Goal: Transaction & Acquisition: Subscribe to service/newsletter

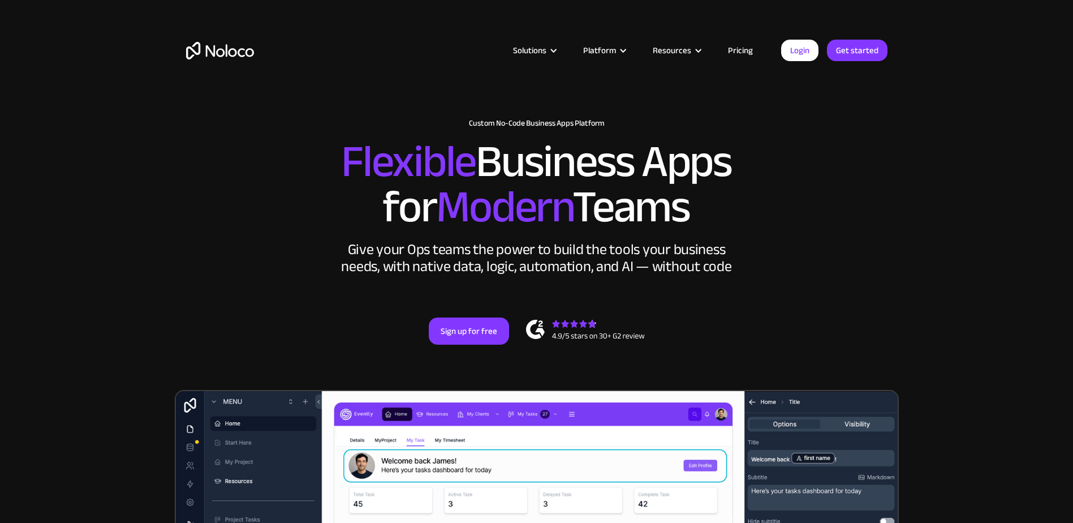
click at [738, 48] on link "Pricing" at bounding box center [740, 50] width 53 height 15
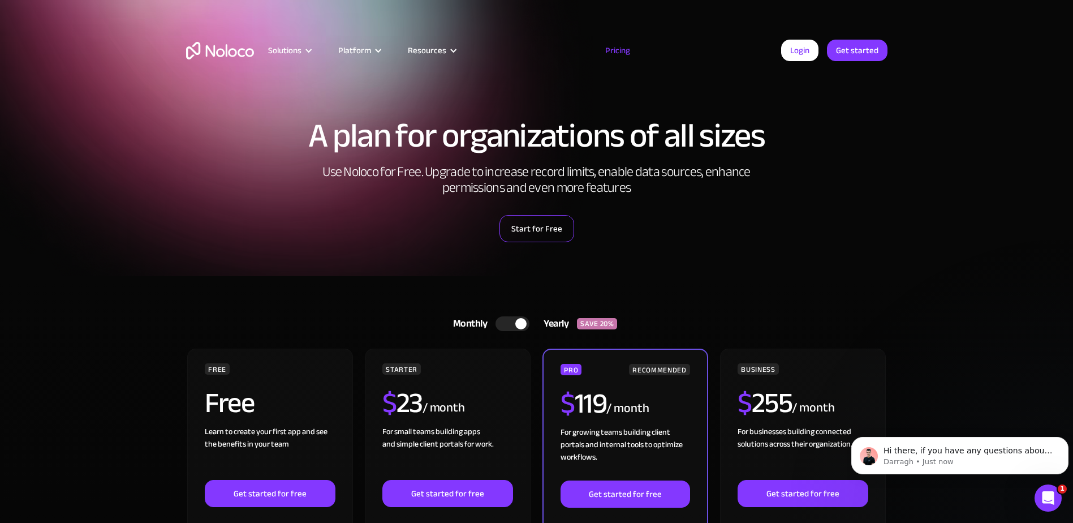
click at [534, 223] on link "Start for Free" at bounding box center [537, 228] width 75 height 27
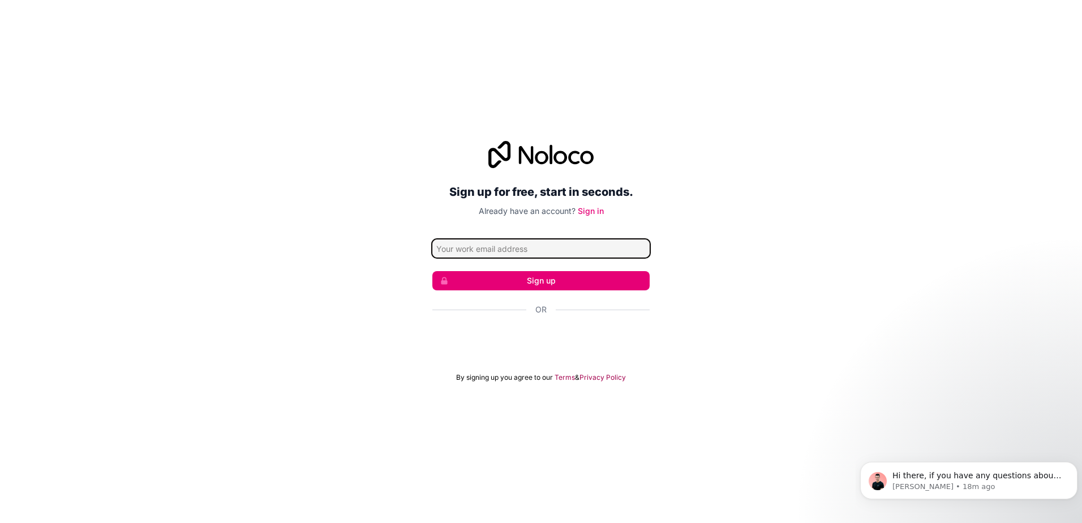
click at [523, 248] on input "Email address" at bounding box center [540, 248] width 217 height 18
type input "jcivitarese@savagelawpartners.com"
click button "Sign up" at bounding box center [540, 280] width 217 height 19
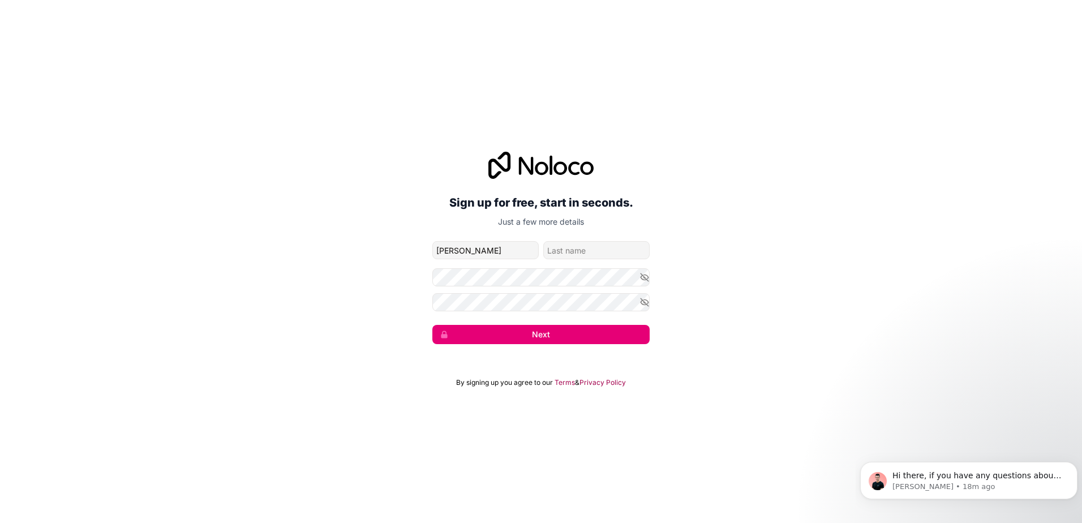
type input "Joseph"
type input "Civitarese"
click at [534, 331] on button "Next" at bounding box center [540, 334] width 217 height 19
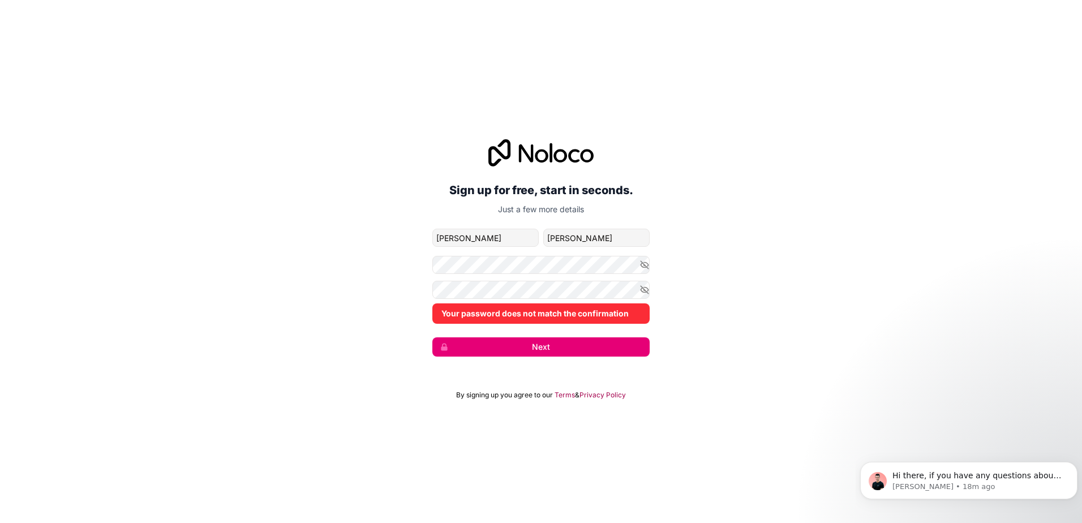
click at [567, 326] on form "jcivitarese@savagelawpartners.com Joseph Civitarese Your password does not matc…" at bounding box center [540, 293] width 217 height 128
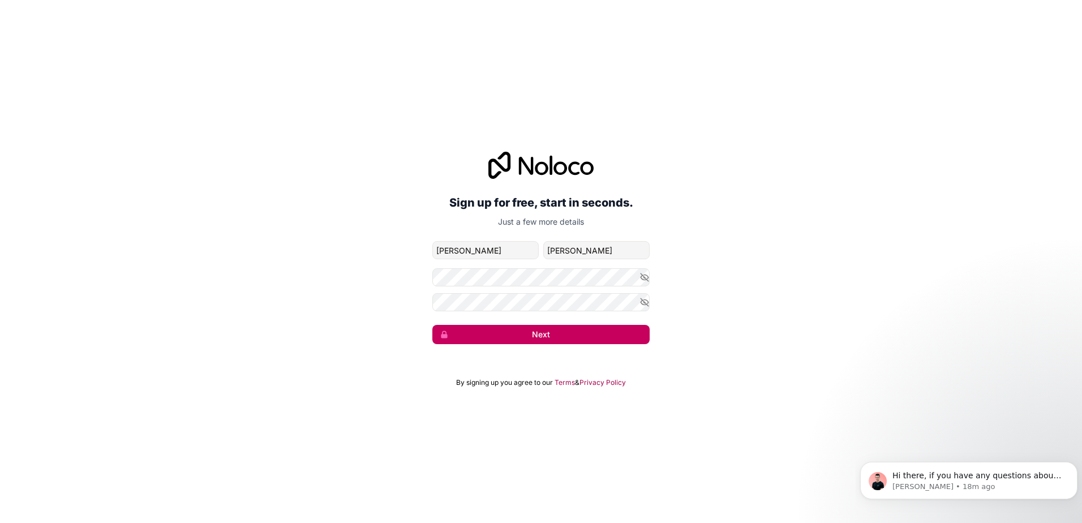
click at [612, 333] on button "Next" at bounding box center [540, 334] width 217 height 19
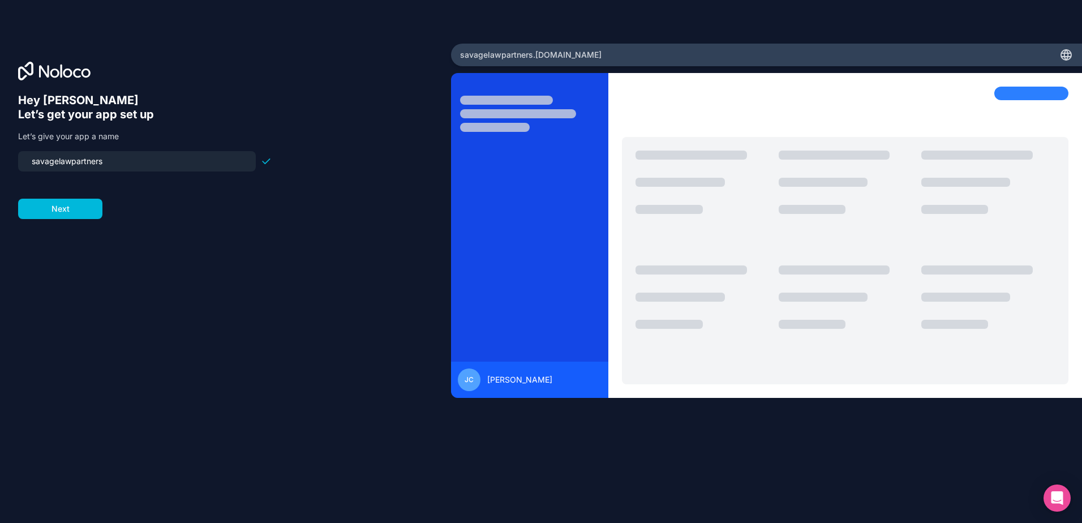
drag, startPoint x: 127, startPoint y: 154, endPoint x: 23, endPoint y: 159, distance: 103.6
click at [23, 159] on div "savagelawpartners" at bounding box center [137, 161] width 238 height 20
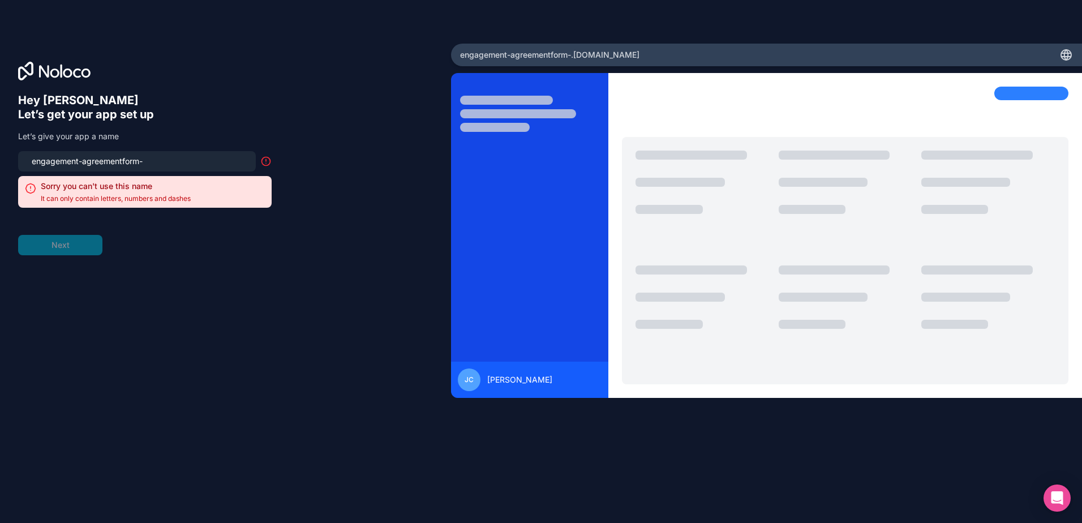
click at [121, 164] on input "engagement-agreementform-" at bounding box center [137, 161] width 224 height 16
click at [158, 161] on input "engagement-agreement-form-" at bounding box center [137, 161] width 224 height 16
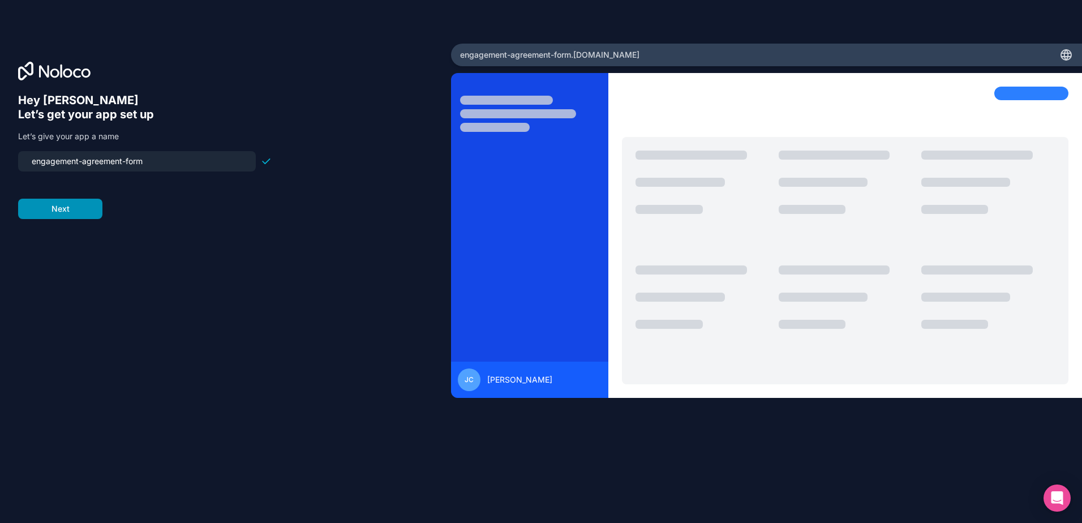
type input "engagement-agreement-form"
click at [48, 209] on button "Next" at bounding box center [60, 209] width 84 height 20
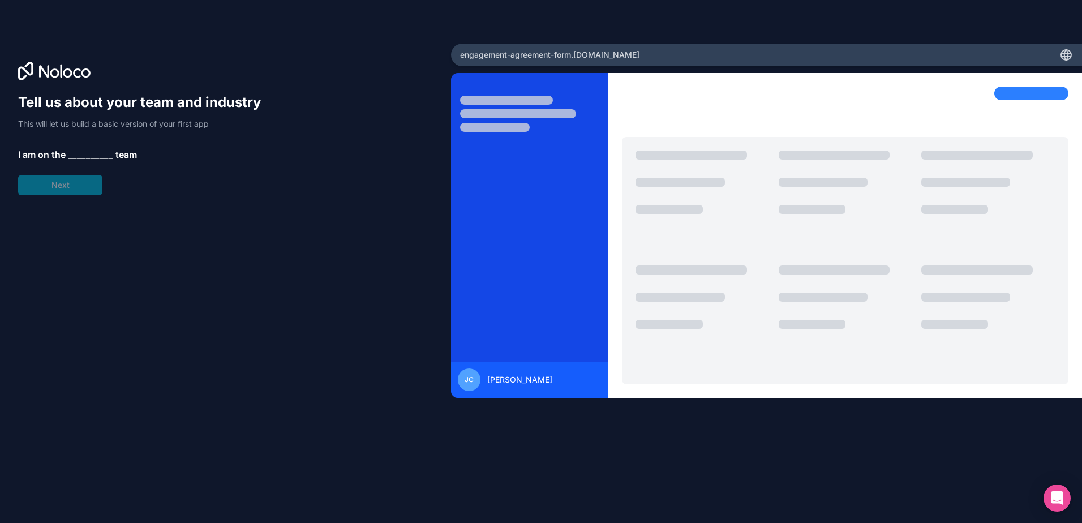
click at [105, 143] on div "Tell us about your team and industry This will let us build a basic version of …" at bounding box center [144, 144] width 253 height 102
click at [89, 154] on span "__________" at bounding box center [90, 155] width 45 height 14
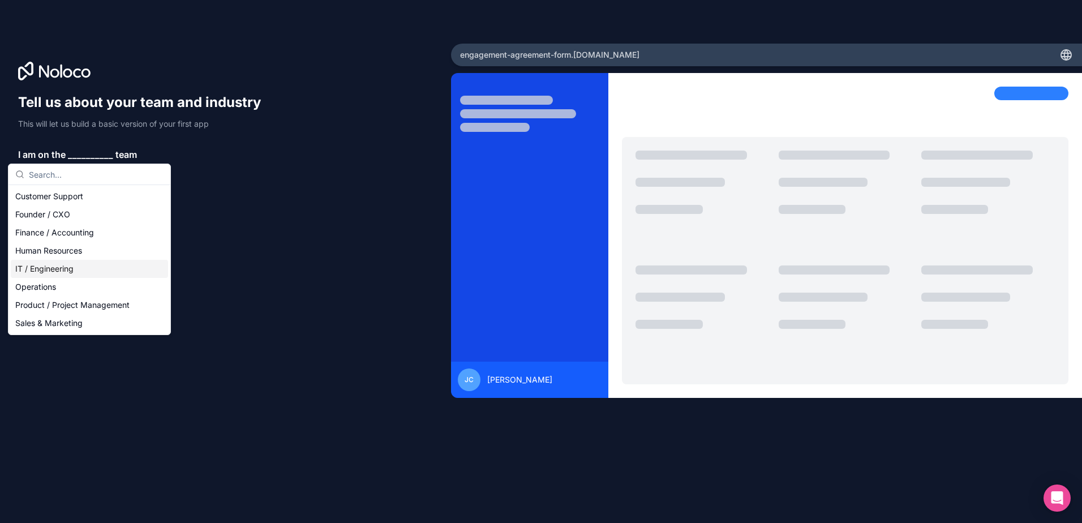
click at [69, 267] on div "IT / Engineering" at bounding box center [89, 269] width 157 height 18
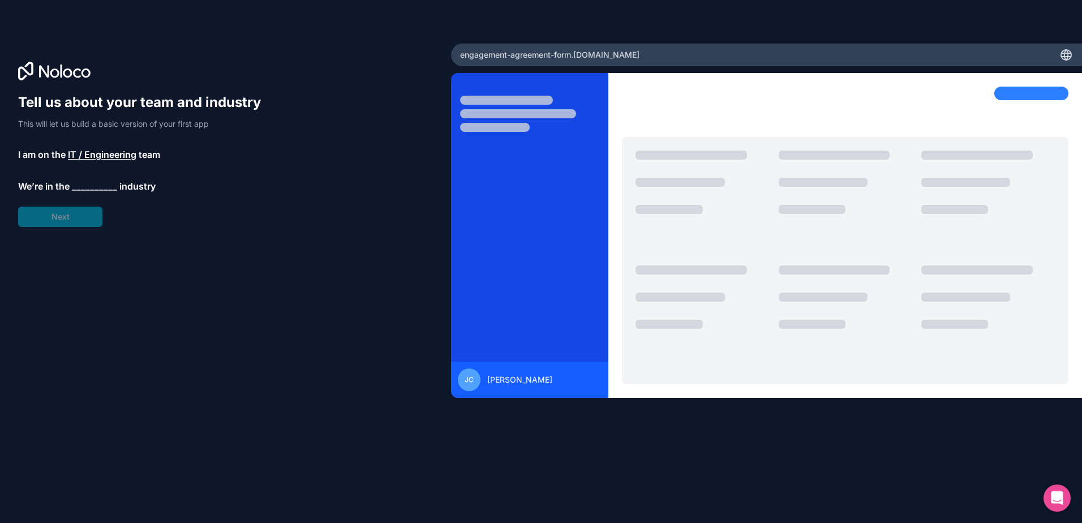
click at [85, 191] on span "__________" at bounding box center [94, 186] width 45 height 14
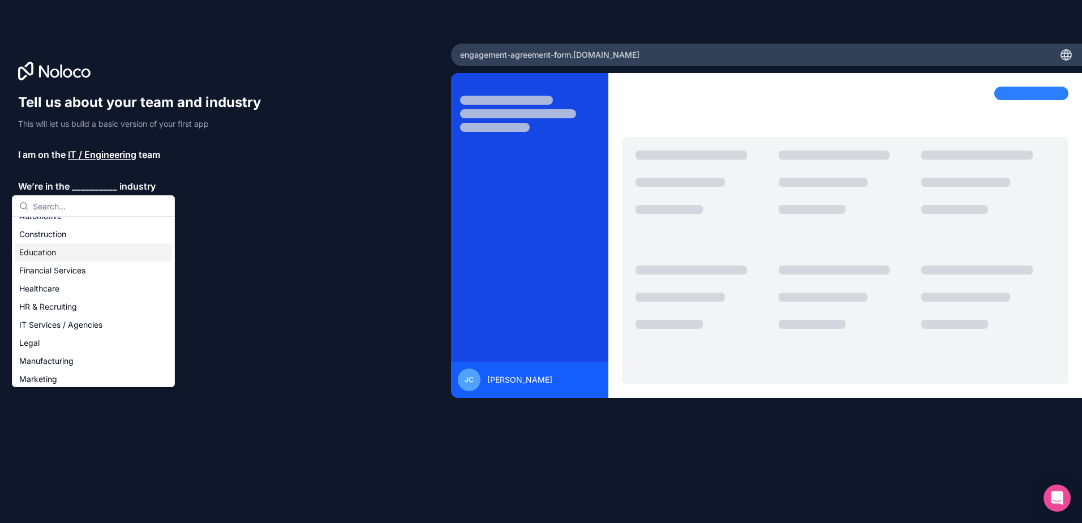
scroll to position [57, 0]
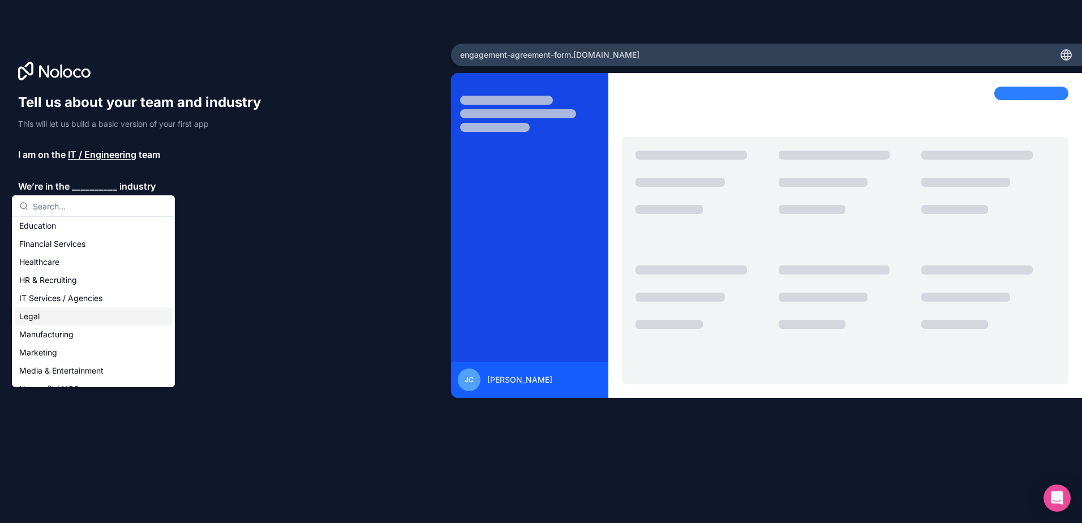
click at [73, 314] on div "Legal" at bounding box center [93, 316] width 157 height 18
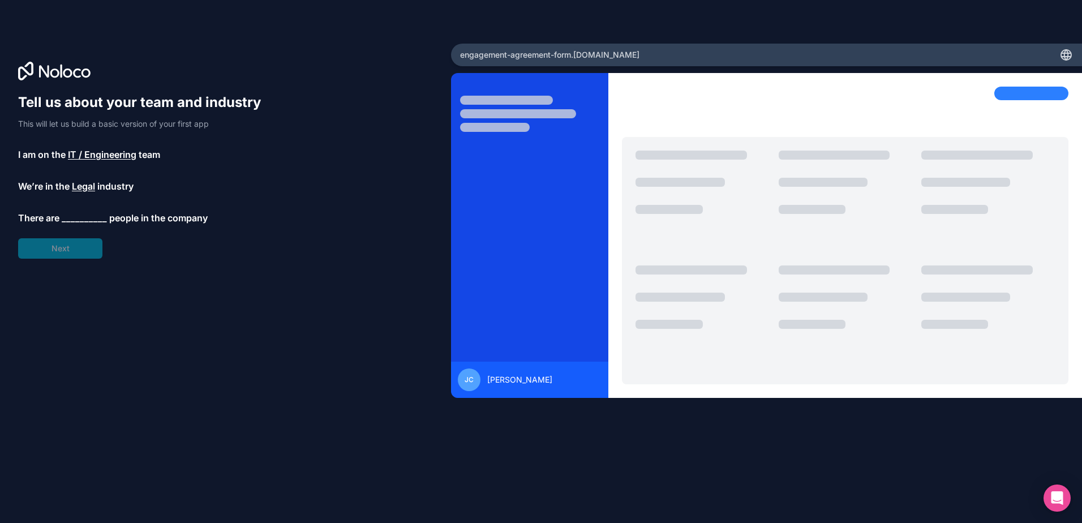
click at [80, 218] on span "__________" at bounding box center [84, 218] width 45 height 14
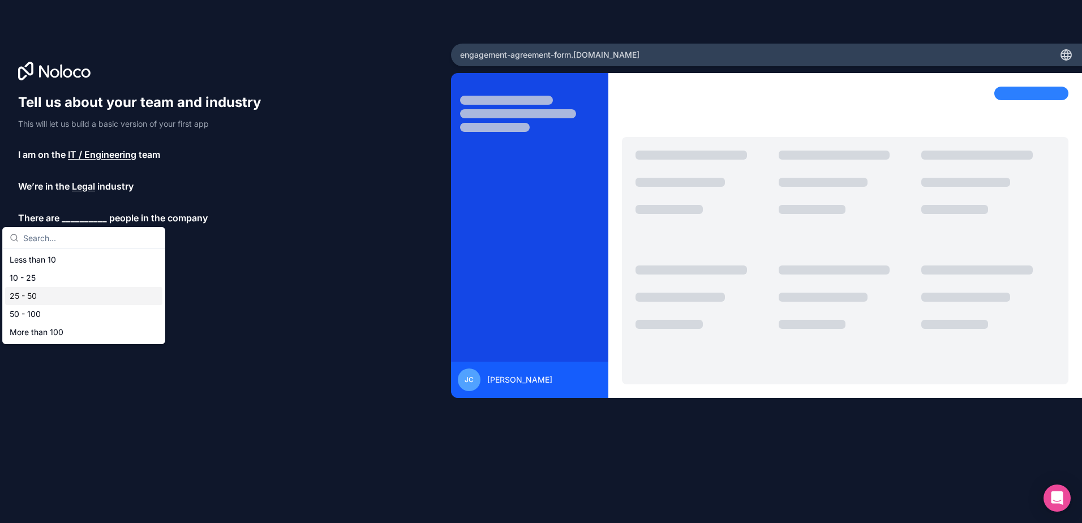
click at [49, 292] on div "25 - 50" at bounding box center [83, 296] width 157 height 18
click at [70, 265] on div "Tell us about your team and industry This will let us build a basic version of …" at bounding box center [225, 277] width 415 height 368
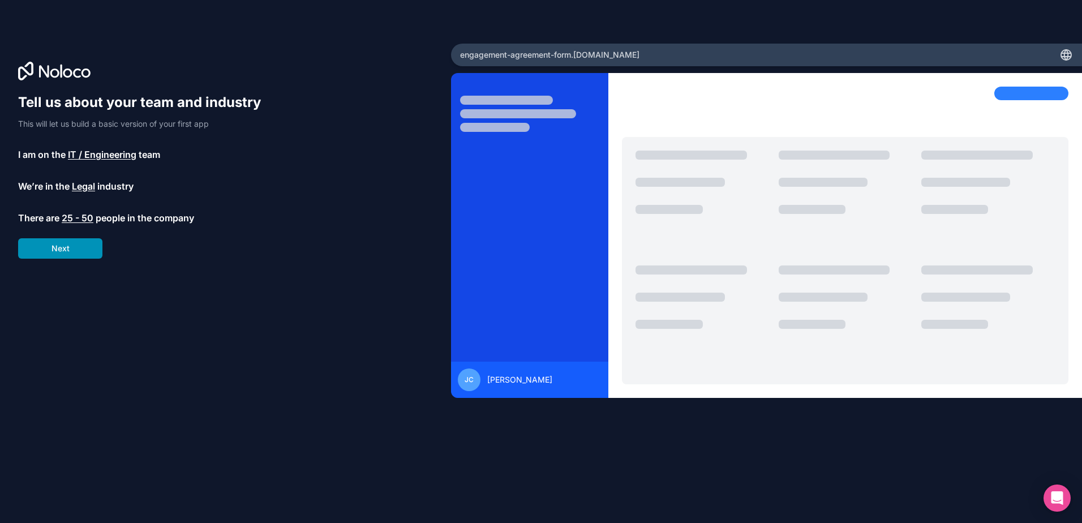
click at [78, 250] on button "Next" at bounding box center [60, 248] width 84 height 20
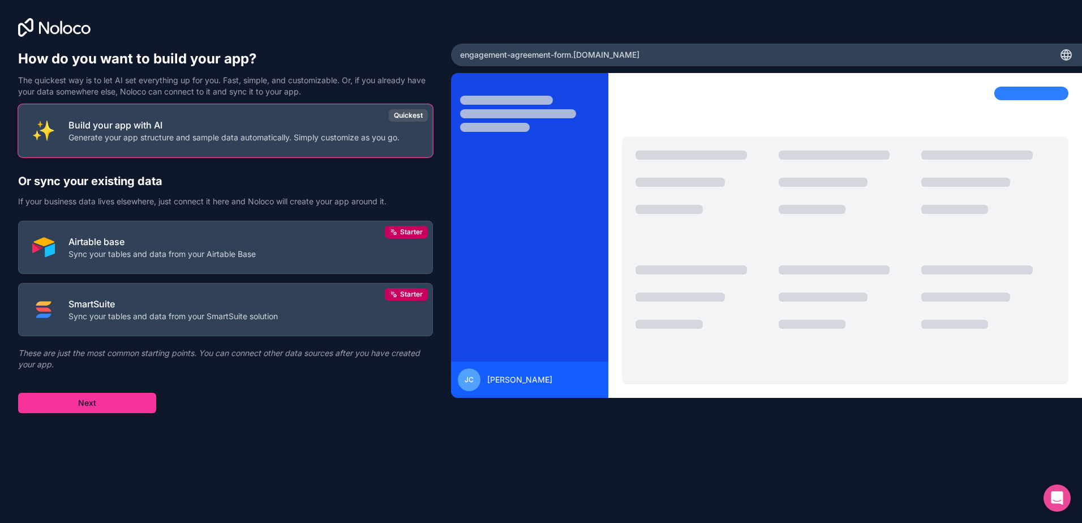
click at [154, 127] on p "Build your app with AI" at bounding box center [233, 125] width 331 height 14
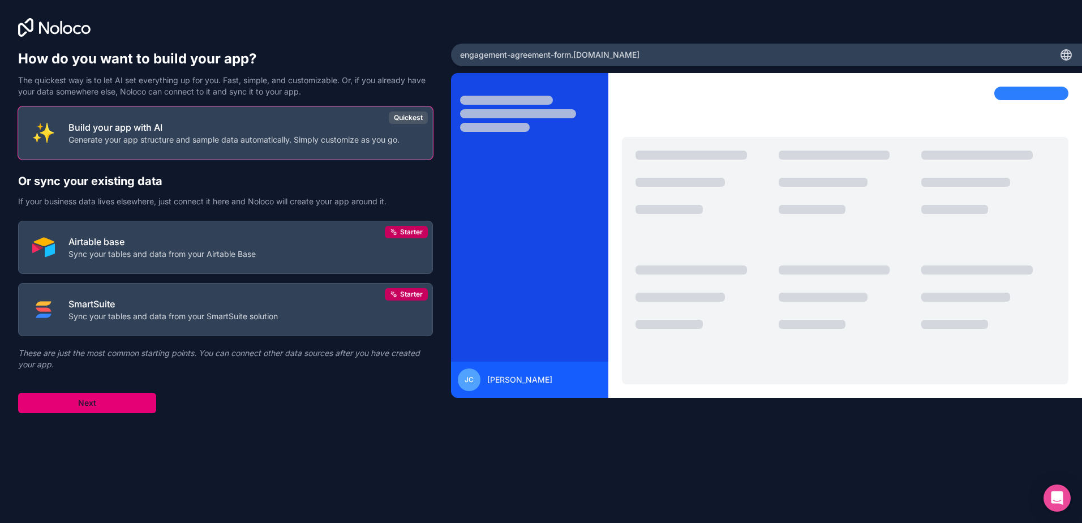
click at [124, 406] on button "Next" at bounding box center [87, 403] width 138 height 20
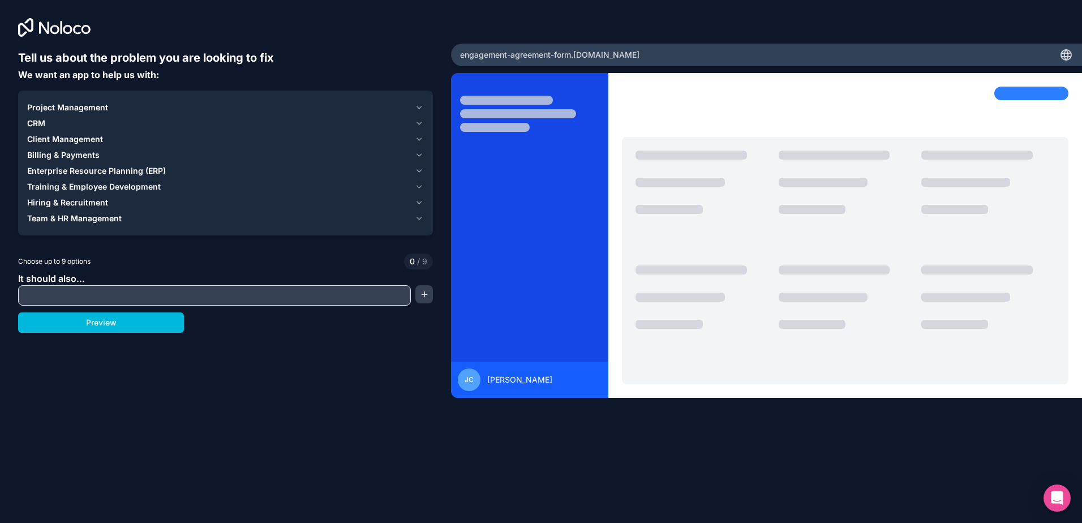
click at [65, 294] on input "text" at bounding box center [214, 295] width 387 height 16
click at [68, 140] on span "Client Management" at bounding box center [65, 139] width 76 height 11
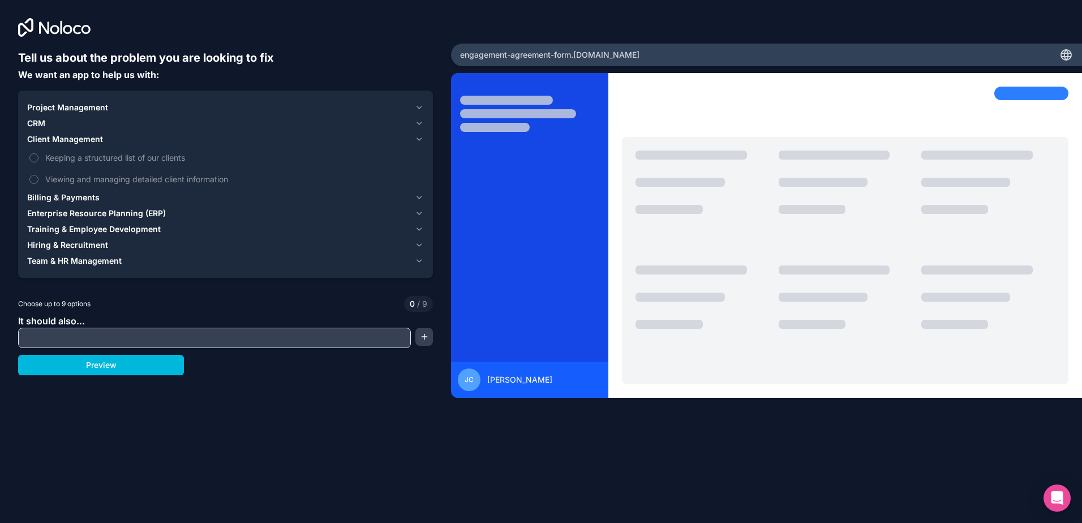
click at [60, 244] on span "Hiring & Recruitment" at bounding box center [67, 244] width 81 height 11
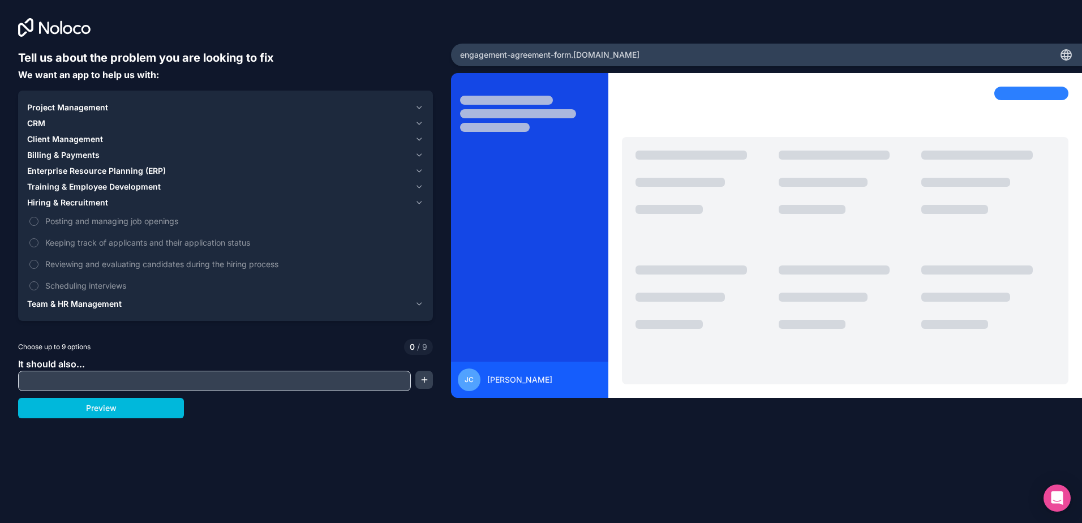
click at [80, 186] on span "Training & Employee Development" at bounding box center [94, 186] width 134 height 11
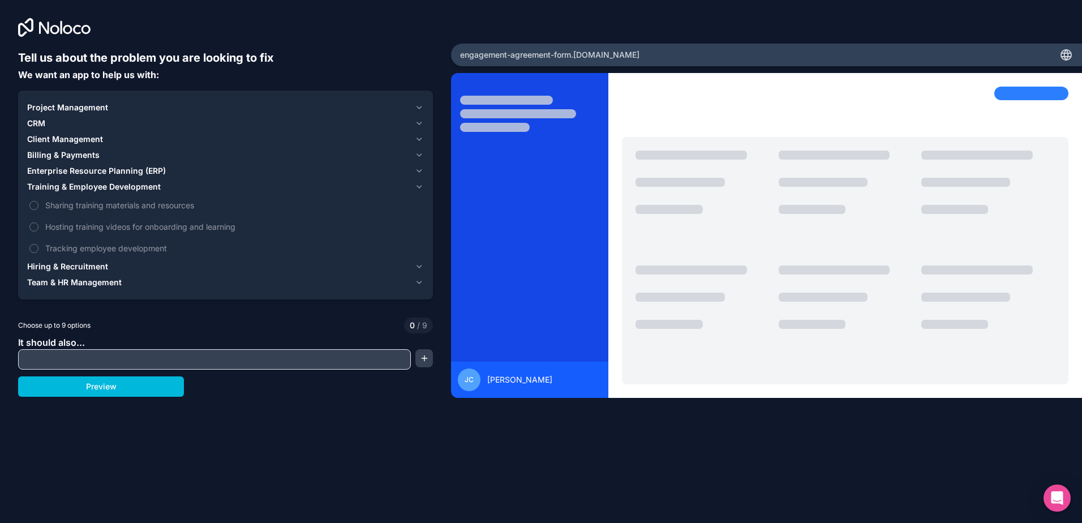
click at [78, 170] on span "Enterprise Resource Planning (ERP)" at bounding box center [96, 170] width 139 height 11
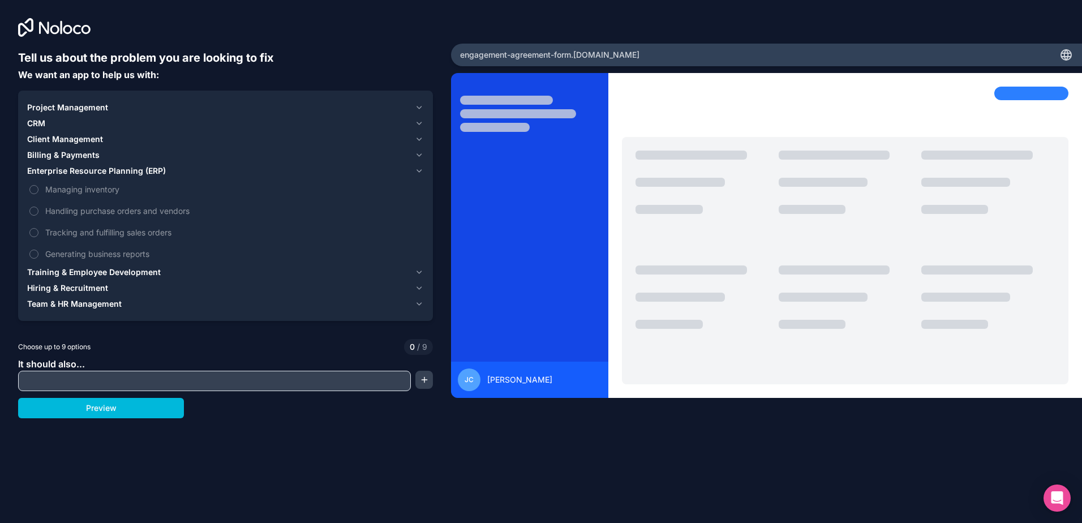
click at [46, 126] on div "CRM" at bounding box center [218, 123] width 383 height 11
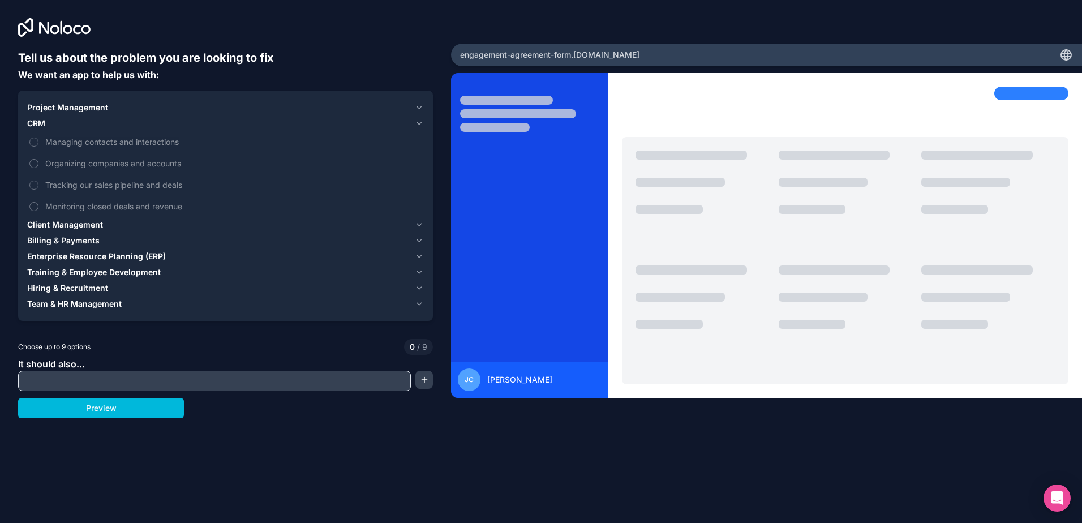
click at [85, 111] on span "Project Management" at bounding box center [67, 107] width 81 height 11
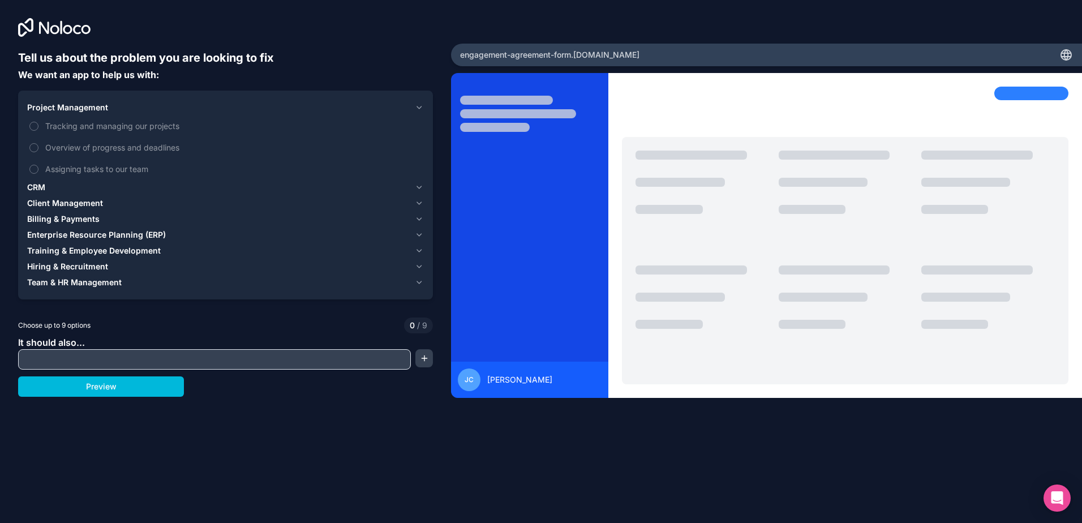
click at [104, 355] on input "text" at bounding box center [214, 359] width 387 height 16
type input "create a fillable version of a legal engagement agreement form, allow paralegal…"
click at [428, 352] on button "button" at bounding box center [423, 358] width 17 height 18
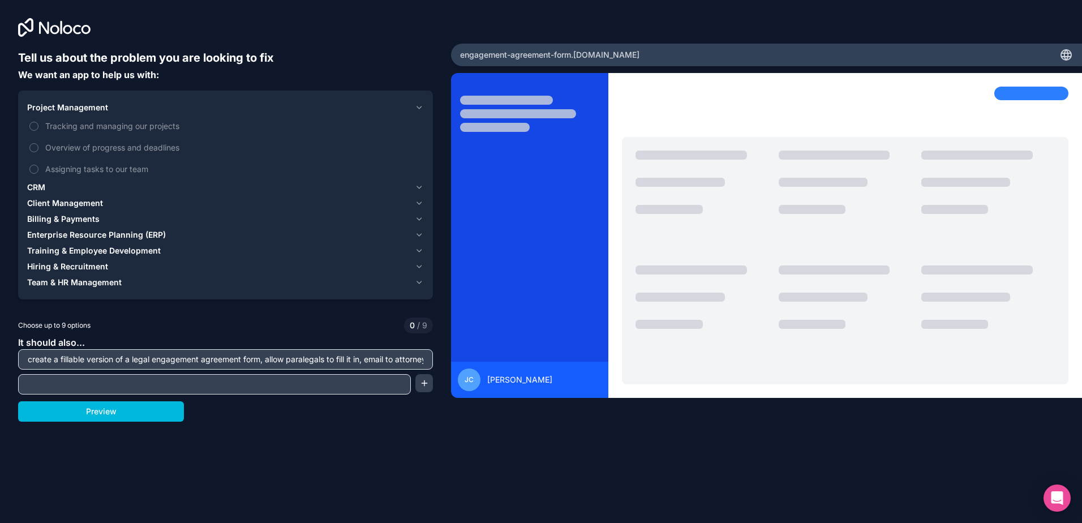
click at [212, 361] on input "create a fillable version of a legal engagement agreement form, allow paralegal…" at bounding box center [225, 359] width 409 height 16
click at [133, 407] on button "Preview" at bounding box center [101, 411] width 166 height 20
click at [346, 380] on input "text" at bounding box center [214, 384] width 387 height 16
click at [87, 280] on span "Team & HR Management" at bounding box center [74, 282] width 94 height 11
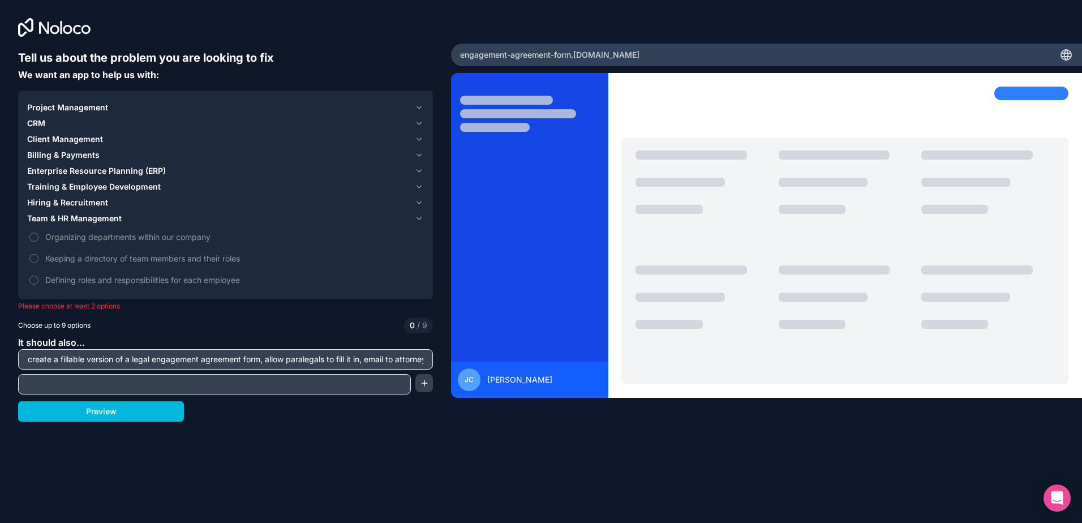
click at [62, 106] on span "Project Management" at bounding box center [67, 107] width 81 height 11
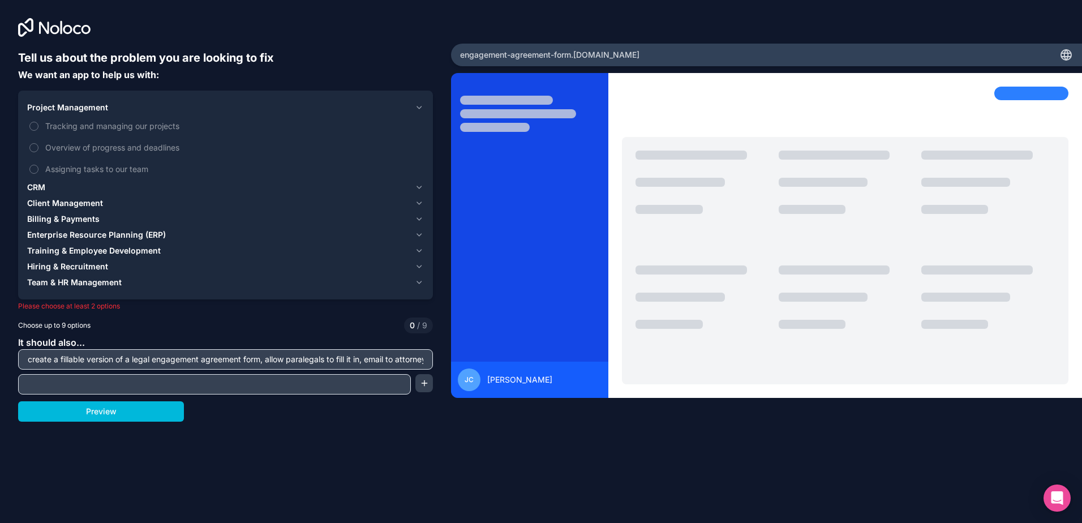
click at [46, 198] on span "Client Management" at bounding box center [65, 202] width 76 height 11
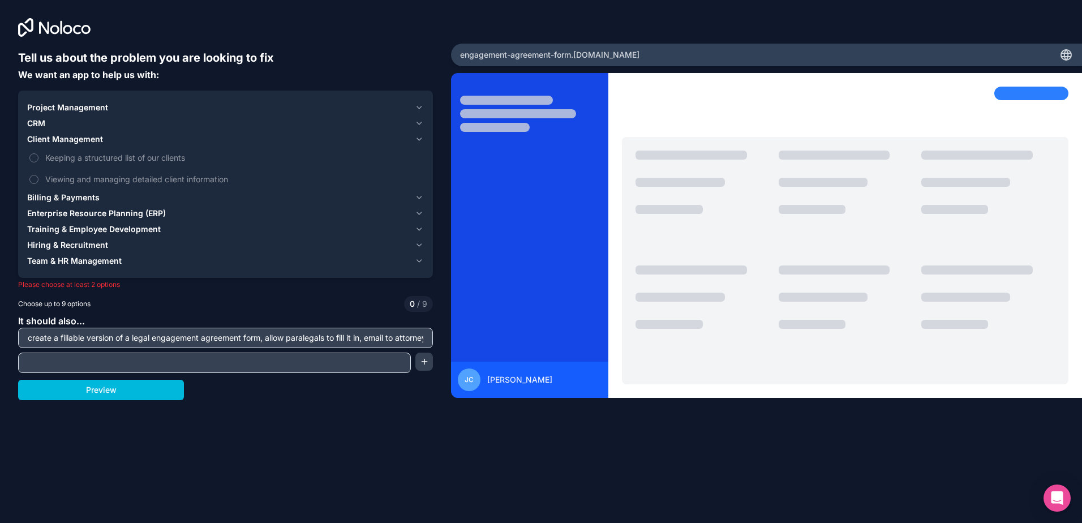
click at [42, 123] on span "CRM" at bounding box center [36, 123] width 18 height 11
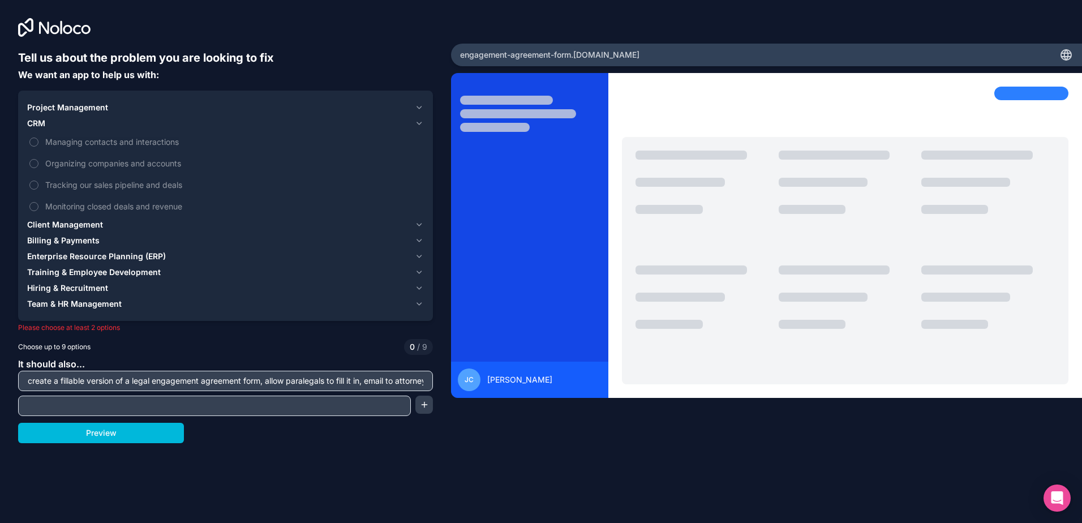
click at [46, 144] on span "Managing contacts and interactions" at bounding box center [233, 142] width 376 height 12
click at [38, 144] on button "Managing contacts and interactions" at bounding box center [33, 141] width 9 height 9
click at [36, 156] on label "Organizing companies and accounts" at bounding box center [225, 163] width 397 height 21
click at [36, 159] on button "Organizing companies and accounts" at bounding box center [33, 163] width 9 height 9
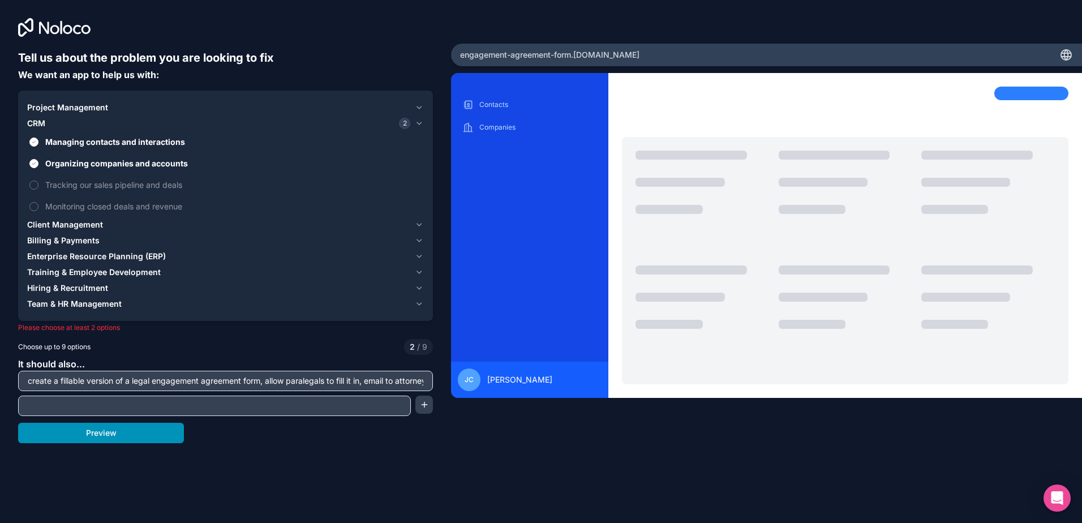
click at [135, 429] on button "Preview" at bounding box center [101, 433] width 166 height 20
